Goal: Task Accomplishment & Management: Complete application form

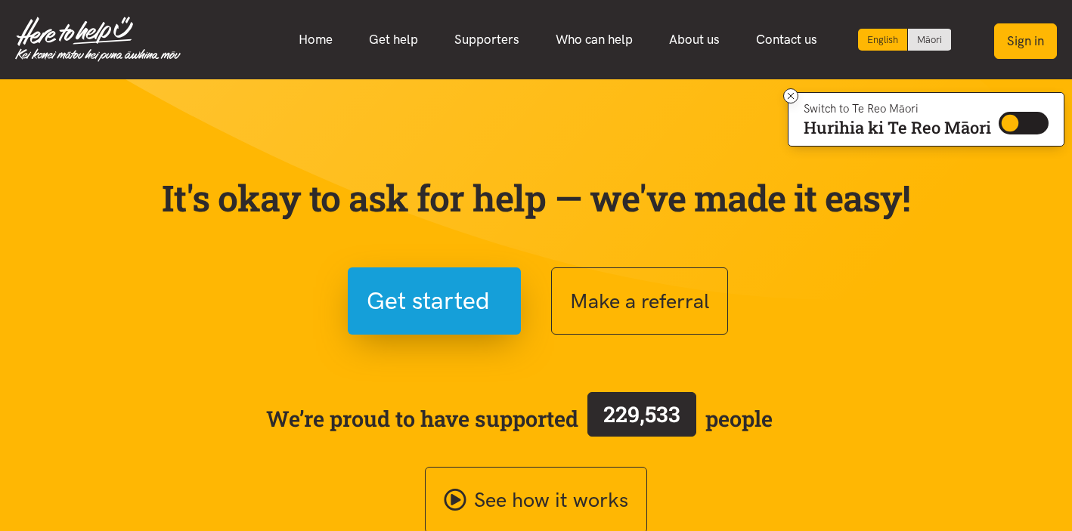
click at [1021, 37] on button "Sign in" at bounding box center [1025, 41] width 63 height 36
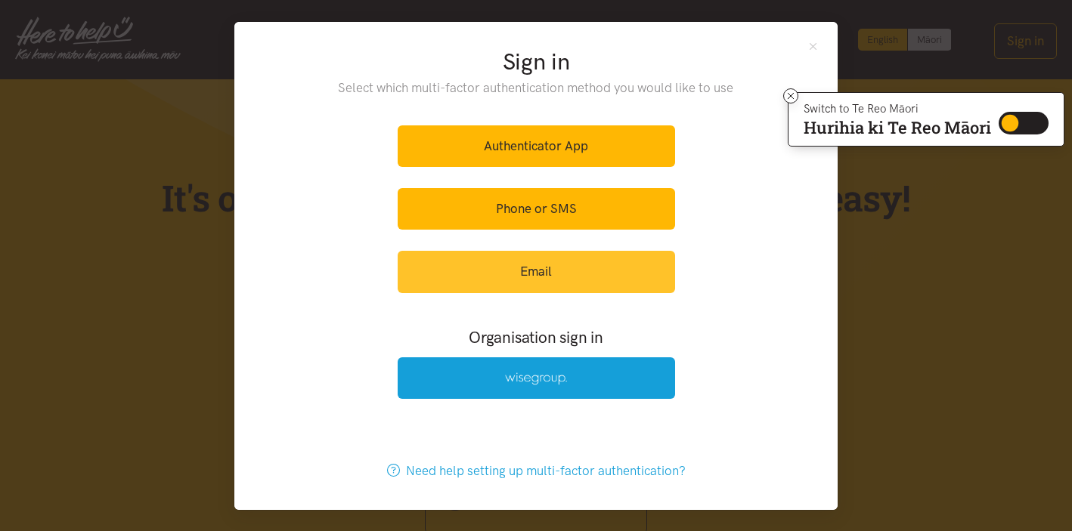
click at [583, 275] on link "Email" at bounding box center [536, 272] width 277 height 42
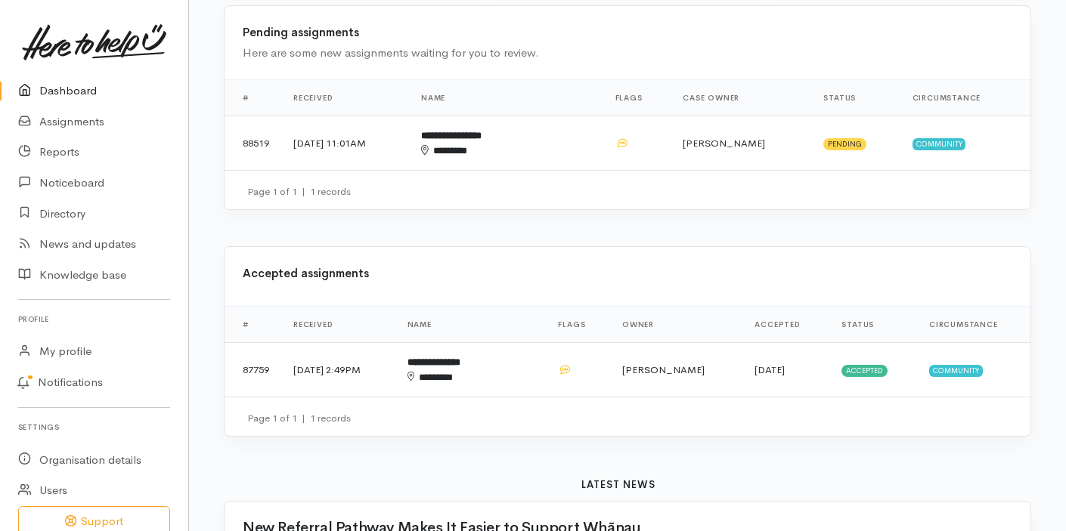
scroll to position [459, 0]
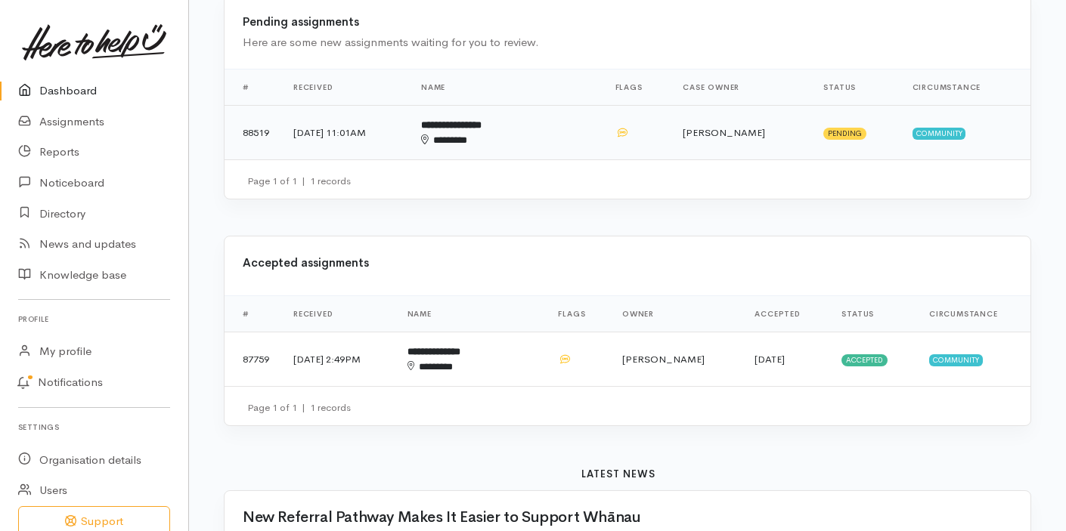
click at [711, 106] on td "Priyanka Duggal" at bounding box center [740, 133] width 141 height 54
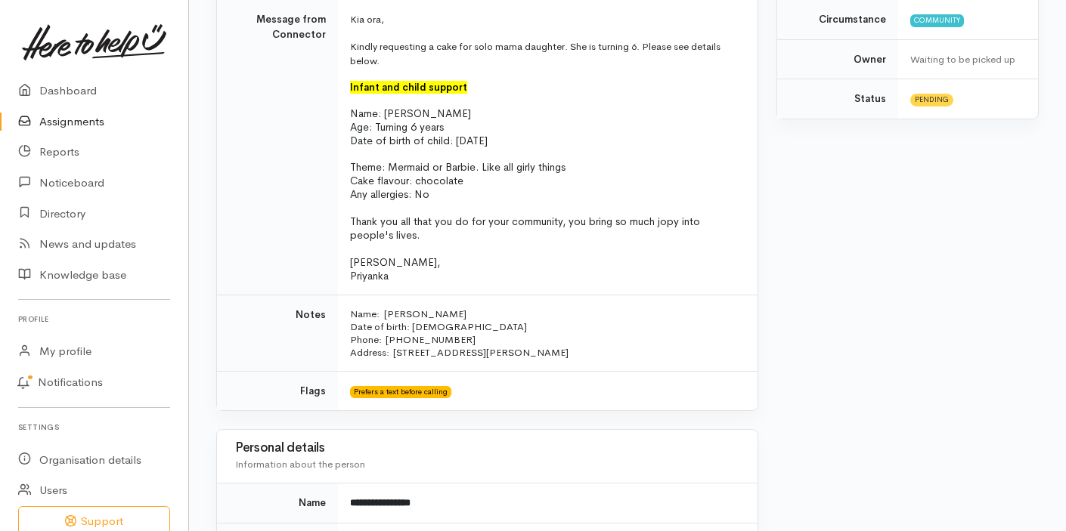
scroll to position [435, 0]
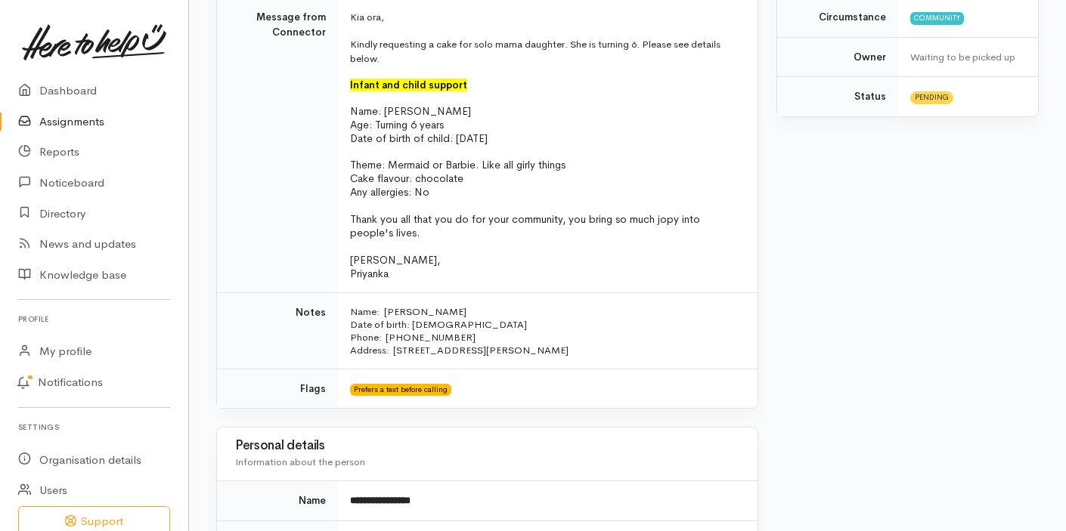
drag, startPoint x: 581, startPoint y: 159, endPoint x: 388, endPoint y: 160, distance: 193.5
click at [388, 160] on p "Theme: Mermaid or Barbie. Like all girly things" at bounding box center [544, 165] width 389 height 14
copy span "Mermaid or Barbie. Like all girly things"
drag, startPoint x: 427, startPoint y: 109, endPoint x: 389, endPoint y: 111, distance: 38.6
click at [387, 111] on p "Name: Ella Taua" at bounding box center [544, 111] width 389 height 14
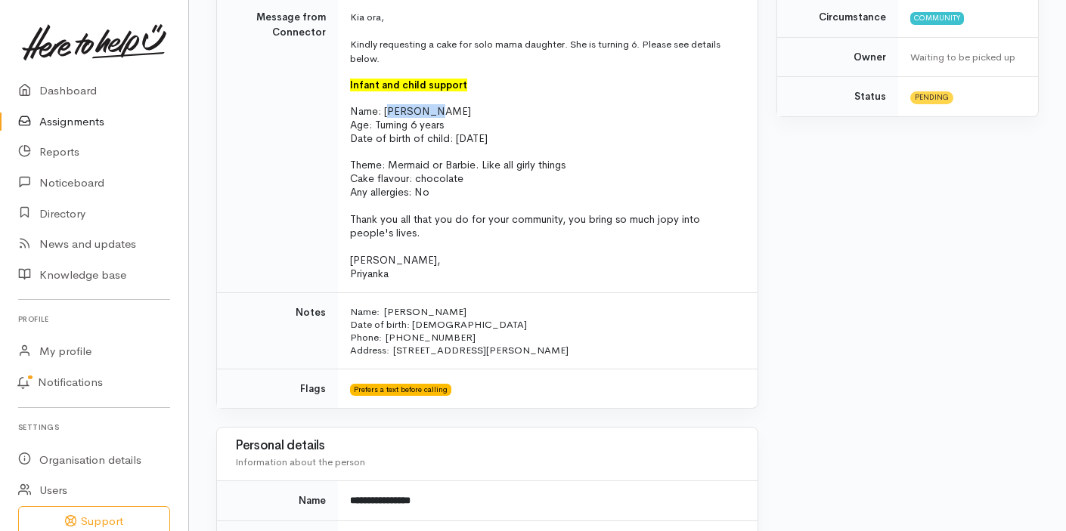
click at [389, 111] on span "Name: Ella Taua" at bounding box center [410, 111] width 121 height 14
drag, startPoint x: 401, startPoint y: 110, endPoint x: 385, endPoint y: 110, distance: 16.6
click at [385, 110] on span "Name: Ella Taua" at bounding box center [410, 111] width 121 height 14
copy span "Ella"
drag, startPoint x: 477, startPoint y: 161, endPoint x: 389, endPoint y: 166, distance: 88.6
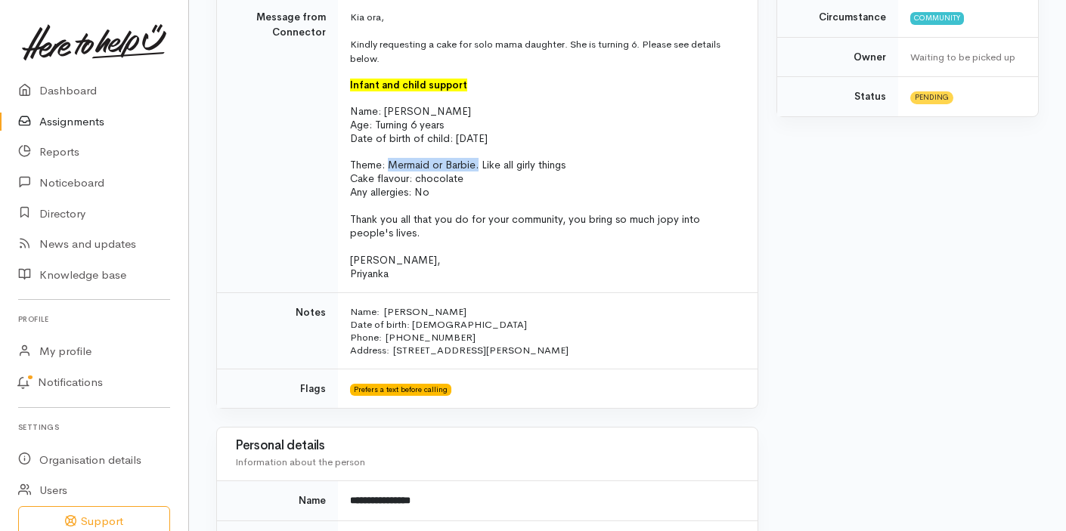
click at [389, 166] on span "Theme: Mermaid or Barbie. Like all girly things" at bounding box center [457, 165] width 215 height 14
copy span "Mermaid or Barbie."
click at [389, 166] on span "Theme: Mermaid or Barbie. Like all girly things" at bounding box center [457, 165] width 215 height 14
drag, startPoint x: 476, startPoint y: 160, endPoint x: 391, endPoint y: 163, distance: 85.4
click at [391, 163] on span "Theme: Mermaid or Barbie. Like all girly things" at bounding box center [457, 165] width 215 height 14
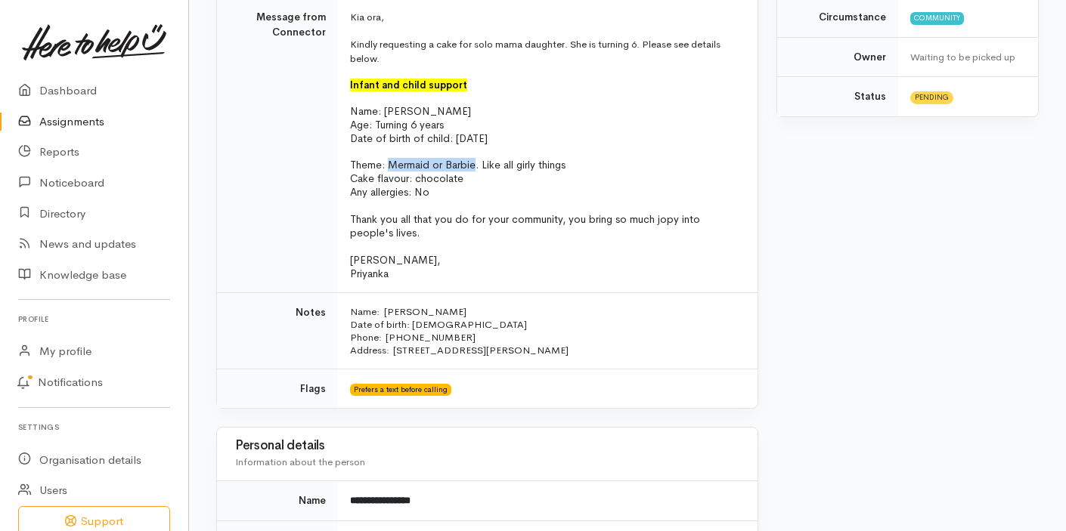
copy span "Mermaid or Barbie"
drag, startPoint x: 439, startPoint y: 404, endPoint x: 461, endPoint y: 221, distance: 183.5
click at [500, 428] on div "Personal details Information about the person" at bounding box center [487, 454] width 540 height 53
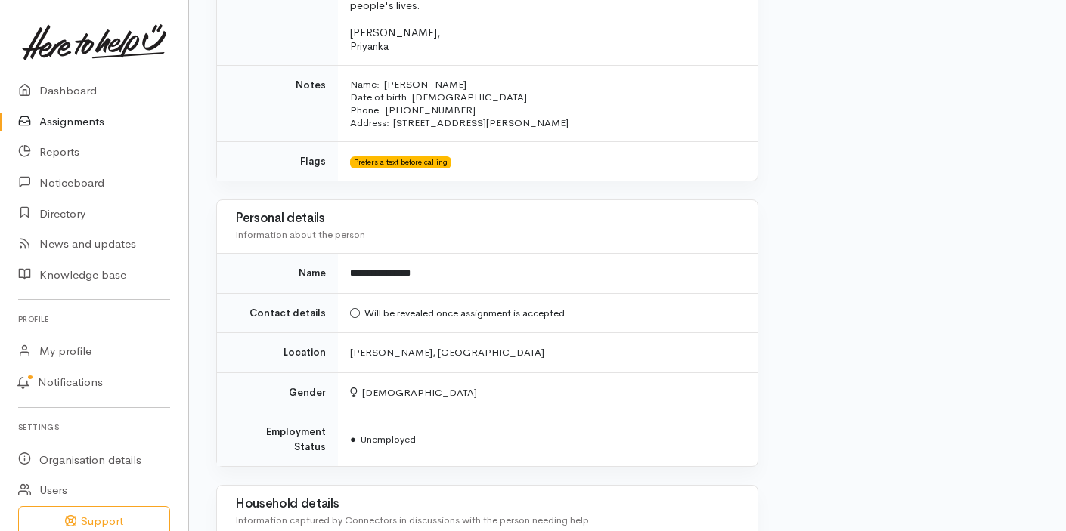
scroll to position [729, 0]
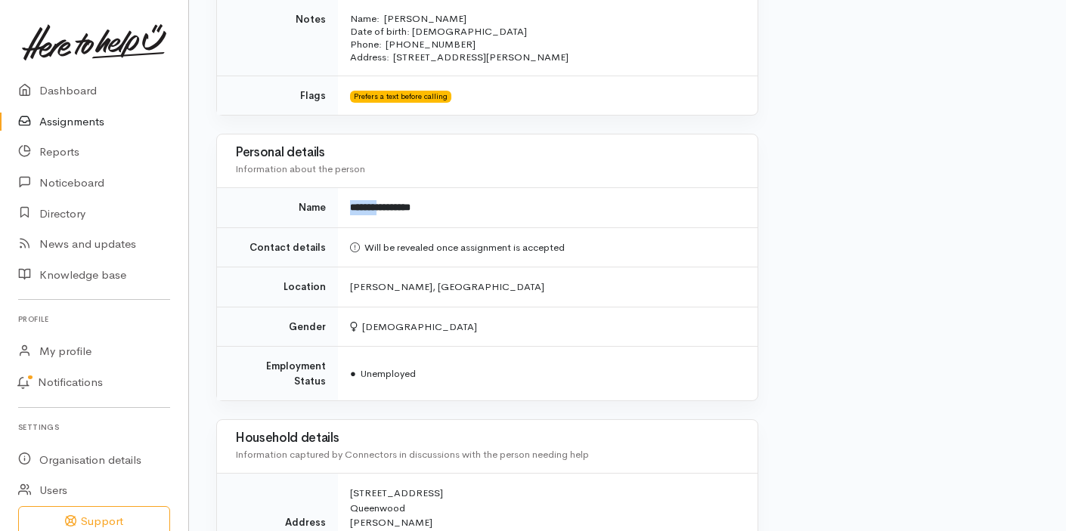
drag, startPoint x: 390, startPoint y: 201, endPoint x: 347, endPoint y: 205, distance: 43.2
click at [347, 205] on td "**********" at bounding box center [547, 208] width 419 height 40
copy b "*******"
drag, startPoint x: 438, startPoint y: 202, endPoint x: 392, endPoint y: 203, distance: 45.4
click at [392, 203] on td "**********" at bounding box center [547, 208] width 419 height 40
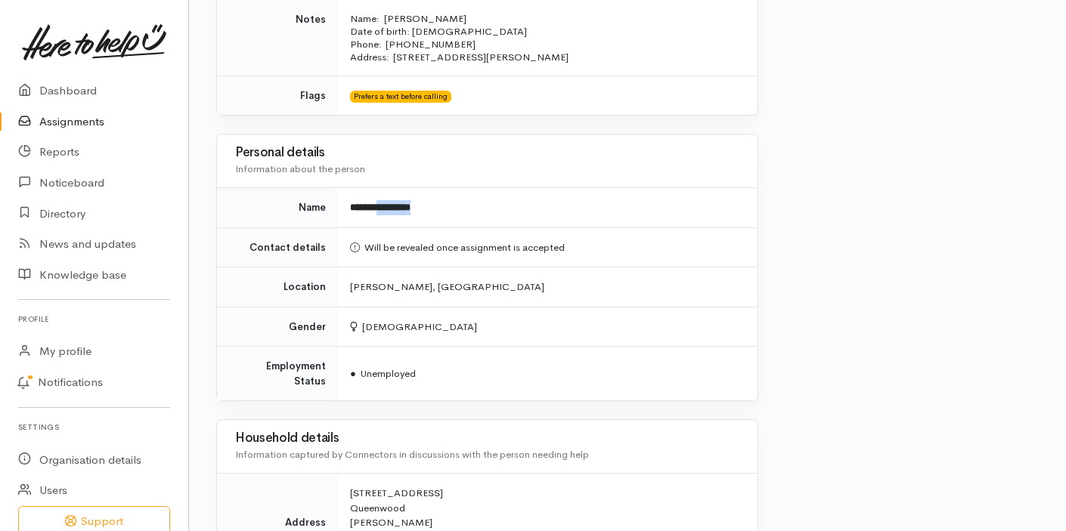
copy b "*********"
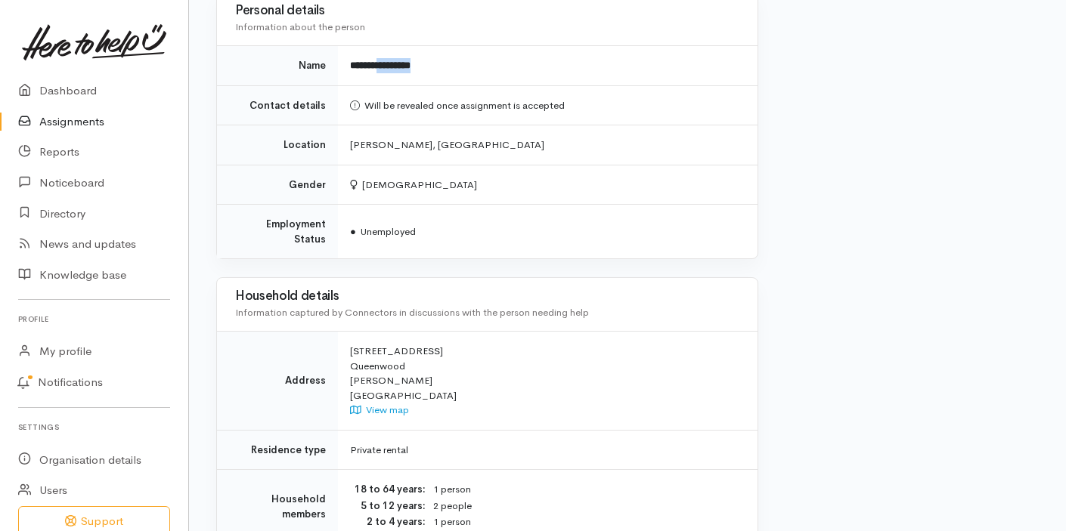
scroll to position [1139, 0]
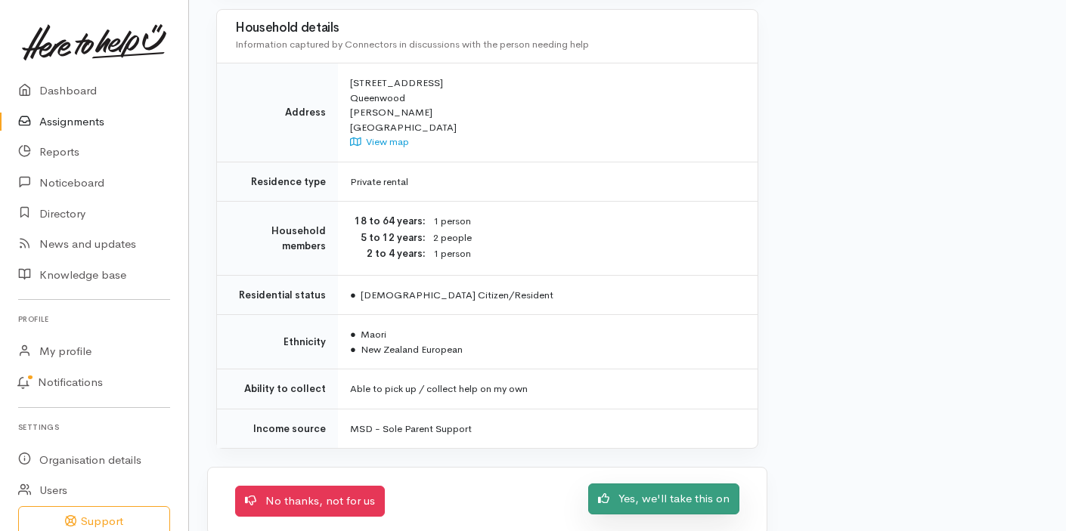
click at [696, 489] on link "Yes, we'll take this on" at bounding box center [663, 499] width 151 height 31
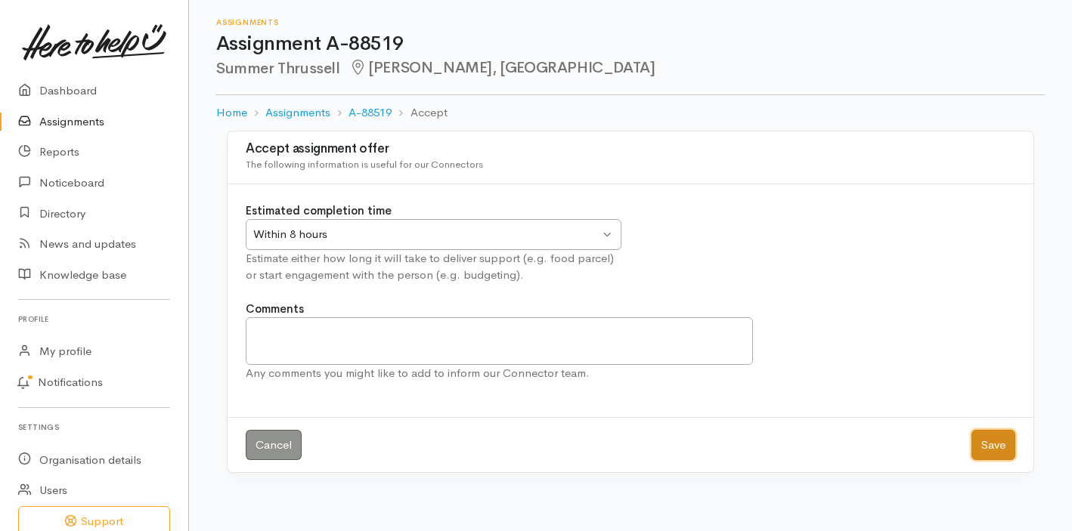
click at [987, 441] on button "Save" at bounding box center [993, 445] width 44 height 31
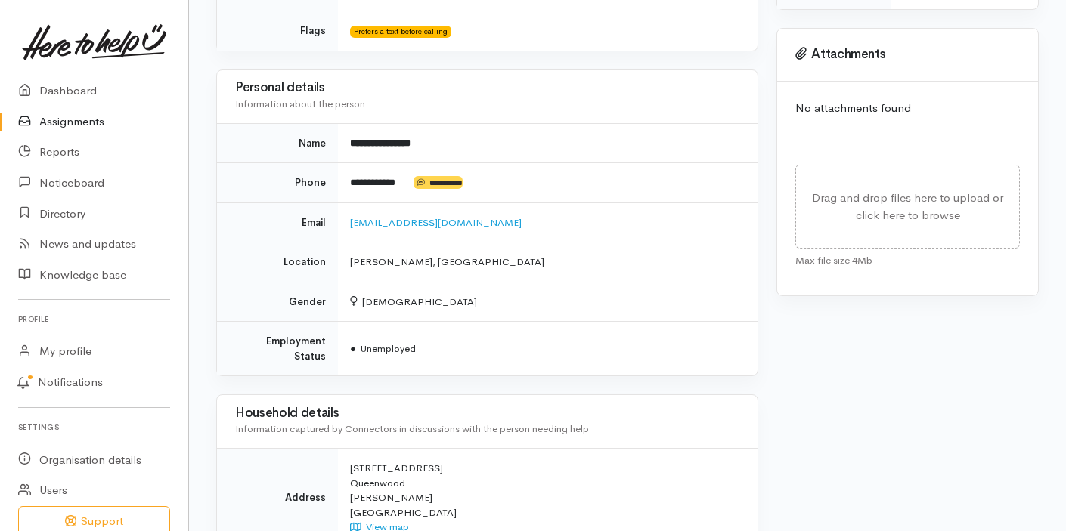
scroll to position [633, 0]
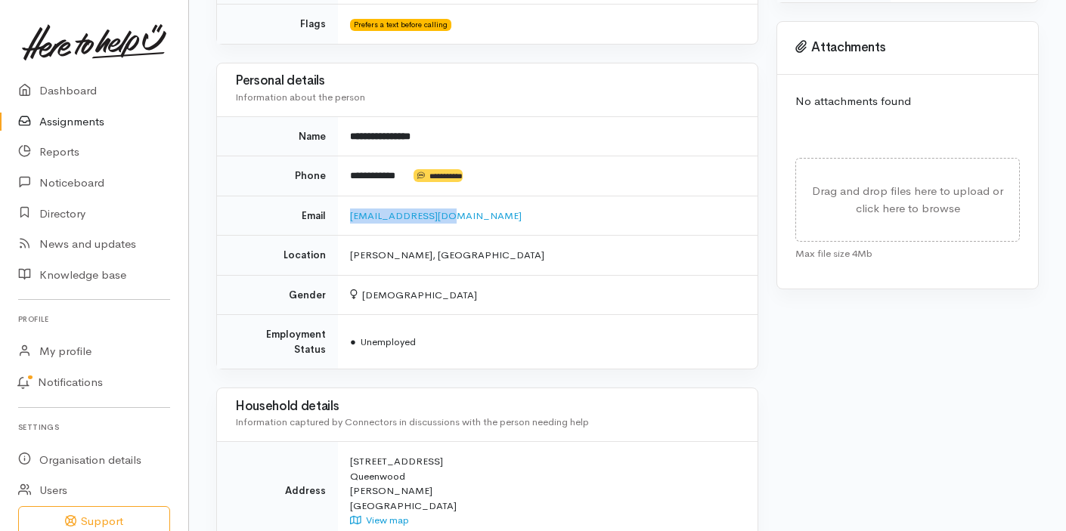
drag, startPoint x: 463, startPoint y: 187, endPoint x: 339, endPoint y: 187, distance: 123.2
click at [339, 196] on td "[EMAIL_ADDRESS][DOMAIN_NAME]" at bounding box center [547, 216] width 419 height 40
copy link "[EMAIL_ADDRESS][DOMAIN_NAME]"
drag, startPoint x: 415, startPoint y: 149, endPoint x: 317, endPoint y: 157, distance: 97.9
click at [317, 156] on tr "**********" at bounding box center [487, 176] width 540 height 40
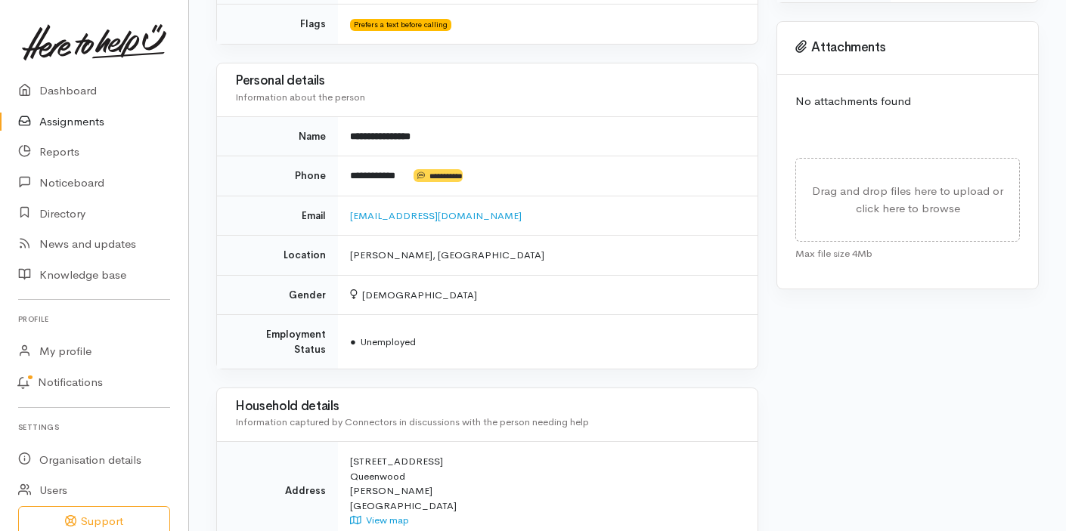
click at [419, 156] on td "**********" at bounding box center [547, 176] width 419 height 40
drag, startPoint x: 414, startPoint y: 158, endPoint x: 347, endPoint y: 158, distance: 67.3
click at [347, 158] on td "**********" at bounding box center [547, 176] width 419 height 40
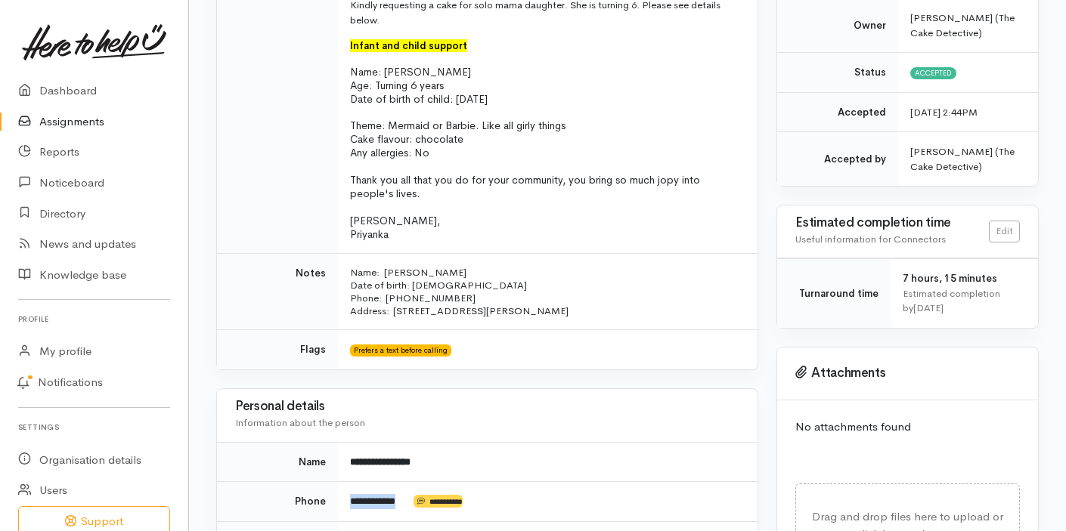
scroll to position [0, 0]
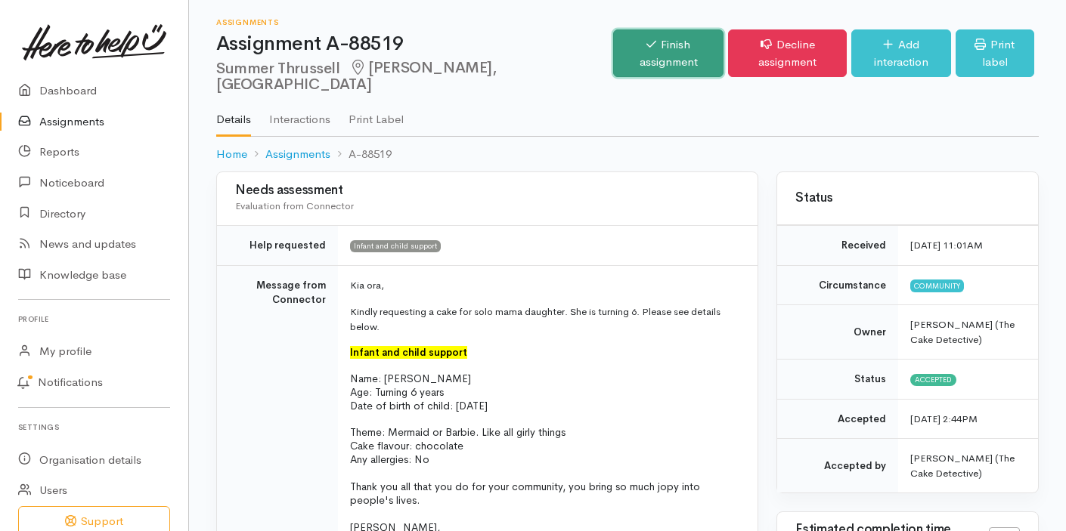
click at [618, 45] on link "Finish assignment" at bounding box center [668, 53] width 110 height 48
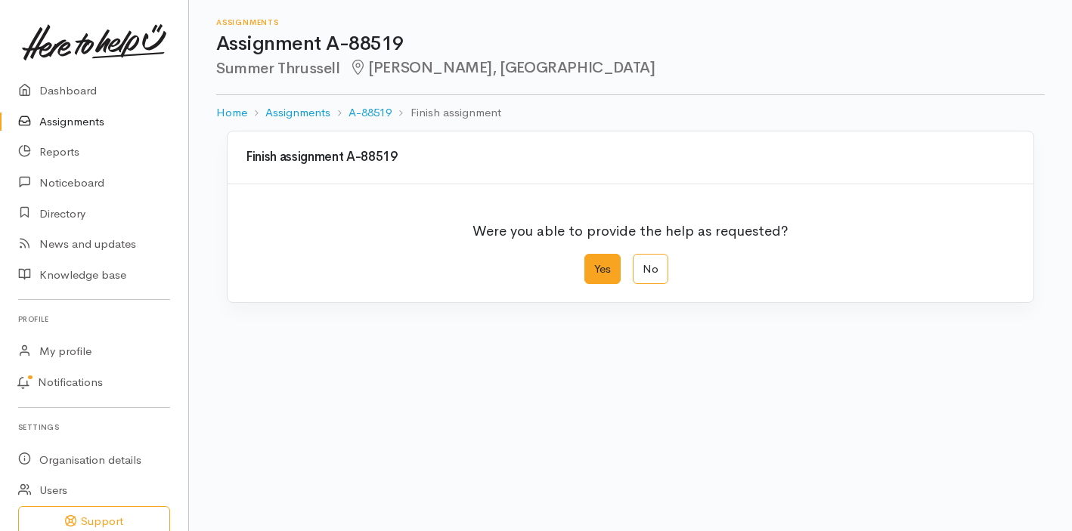
click at [600, 277] on label "Yes" at bounding box center [602, 269] width 36 height 31
click at [594, 264] on input "Yes" at bounding box center [589, 259] width 10 height 10
radio input "true"
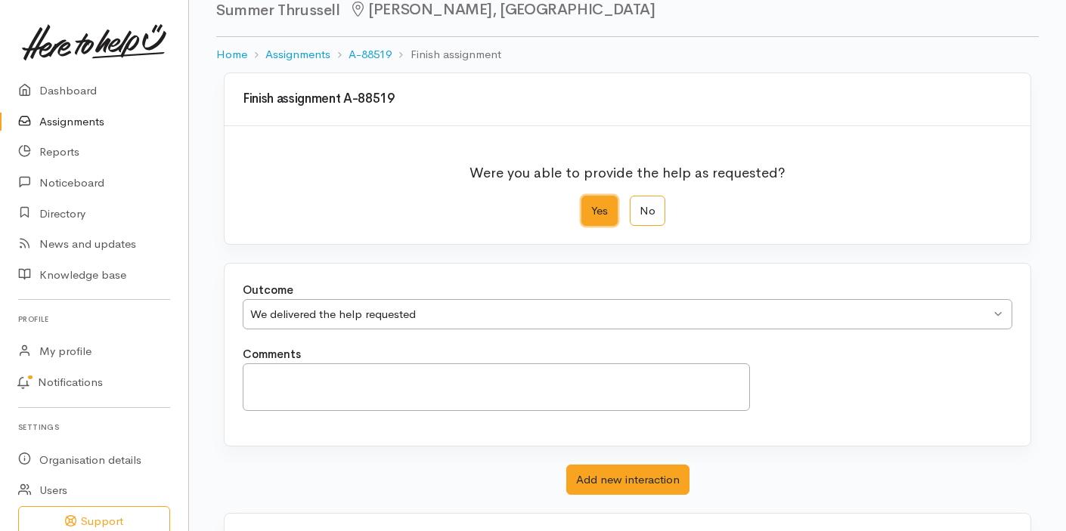
scroll to position [90, 0]
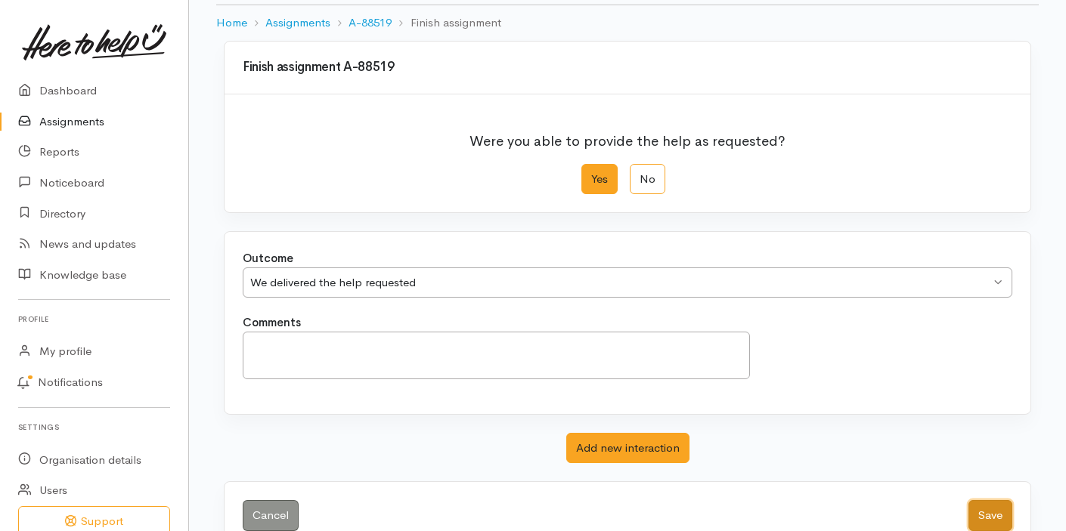
click at [993, 510] on button "Save" at bounding box center [990, 515] width 44 height 31
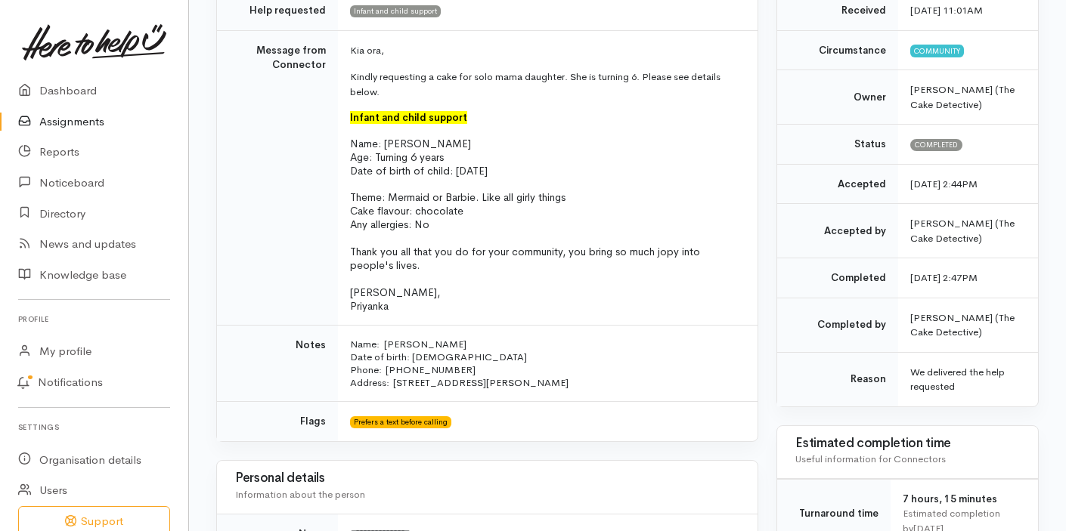
scroll to position [658, 0]
